Goal: Navigation & Orientation: Find specific page/section

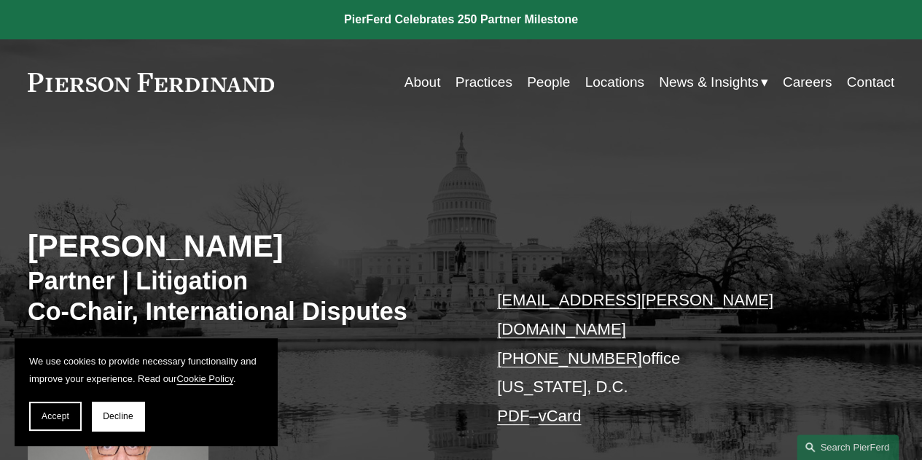
click at [417, 84] on link "About" at bounding box center [423, 83] width 36 height 28
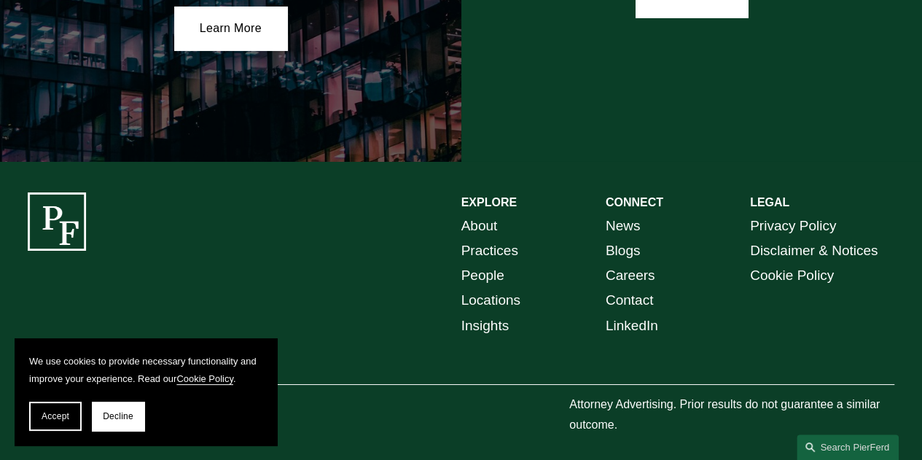
scroll to position [2558, 0]
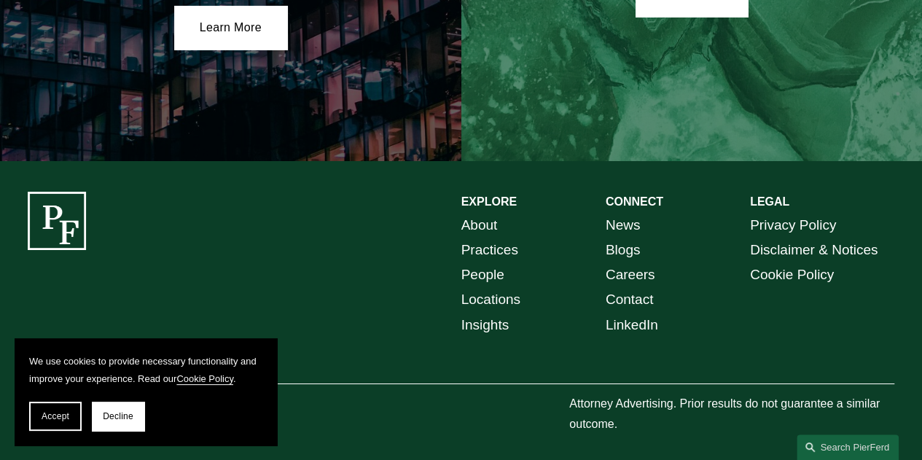
click at [473, 276] on link "People" at bounding box center [482, 274] width 43 height 25
